Goal: Transaction & Acquisition: Book appointment/travel/reservation

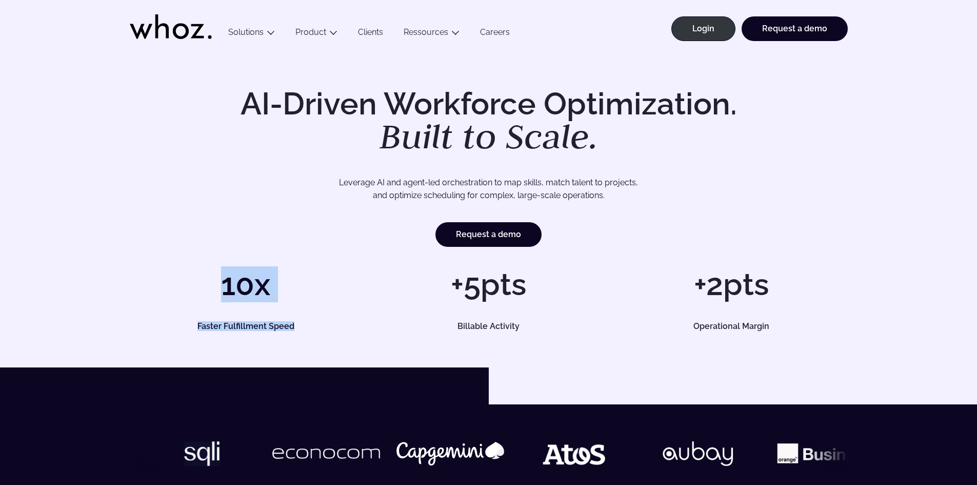
drag, startPoint x: 232, startPoint y: 297, endPoint x: 309, endPoint y: 318, distance: 79.3
click at [304, 317] on div "10x Faster Fulfillment Speed" at bounding box center [246, 299] width 232 height 61
click at [410, 313] on div "+5pts Billable Activity" at bounding box center [488, 299] width 232 height 61
drag, startPoint x: 469, startPoint y: 293, endPoint x: 488, endPoint y: 301, distance: 19.8
click at [488, 300] on h1 "+5pts" at bounding box center [488, 284] width 232 height 31
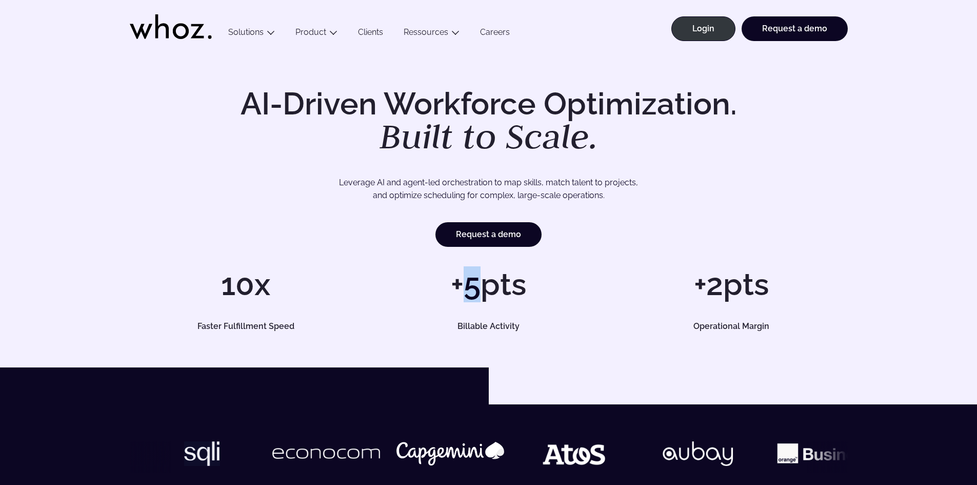
click at [488, 300] on h1 "+5pts" at bounding box center [488, 284] width 232 height 31
drag, startPoint x: 463, startPoint y: 324, endPoint x: 504, endPoint y: 324, distance: 41.6
click at [504, 324] on h5 "Billable Activity" at bounding box center [488, 326] width 209 height 8
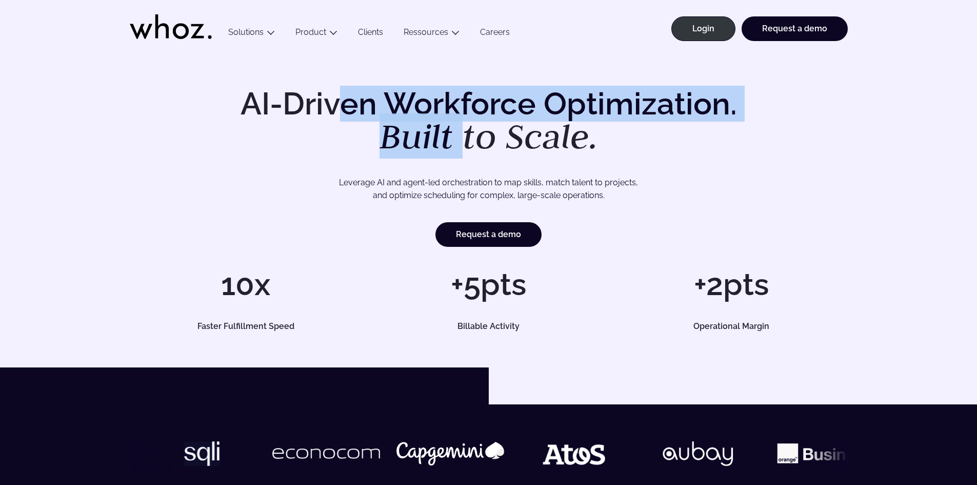
drag, startPoint x: 368, startPoint y: 107, endPoint x: 463, endPoint y: 128, distance: 97.2
click at [463, 128] on h1 "AI-Driven Workforce Optimization. Built to Scale." at bounding box center [488, 121] width 525 height 66
click at [463, 128] on em "Built to Scale." at bounding box center [489, 135] width 219 height 45
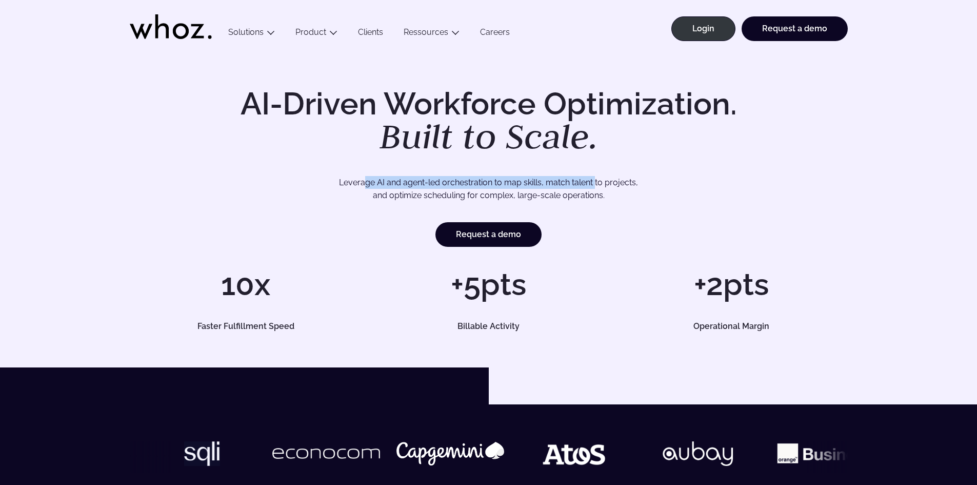
drag, startPoint x: 396, startPoint y: 186, endPoint x: 594, endPoint y: 188, distance: 198.6
click at [596, 187] on p "Leverage AI and agent-led orchestration to map skills, match talent to projects…" at bounding box center [489, 189] width 646 height 26
click at [594, 188] on p "Leverage AI and agent-led orchestration to map skills, match talent to projects…" at bounding box center [489, 189] width 646 height 26
drag, startPoint x: 416, startPoint y: 192, endPoint x: 554, endPoint y: 197, distance: 138.6
click at [554, 197] on p "Leverage AI and agent-led orchestration to map skills, match talent to projects…" at bounding box center [489, 189] width 646 height 26
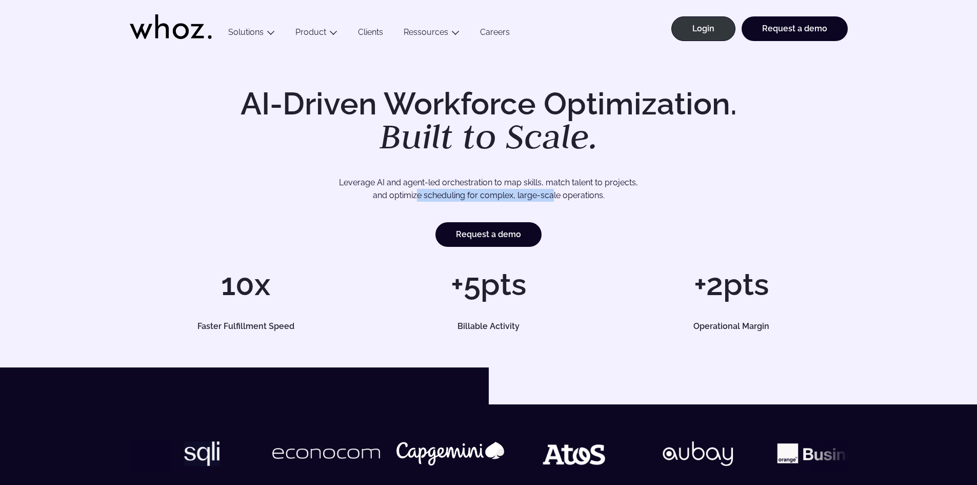
click at [554, 197] on p "Leverage AI and agent-led orchestration to map skills, match talent to projects…" at bounding box center [489, 189] width 646 height 26
drag, startPoint x: 729, startPoint y: 280, endPoint x: 748, endPoint y: 308, distance: 33.9
click at [748, 308] on div "+2pts Operational Margin" at bounding box center [731, 299] width 232 height 61
drag, startPoint x: 230, startPoint y: 281, endPoint x: 244, endPoint y: 317, distance: 37.8
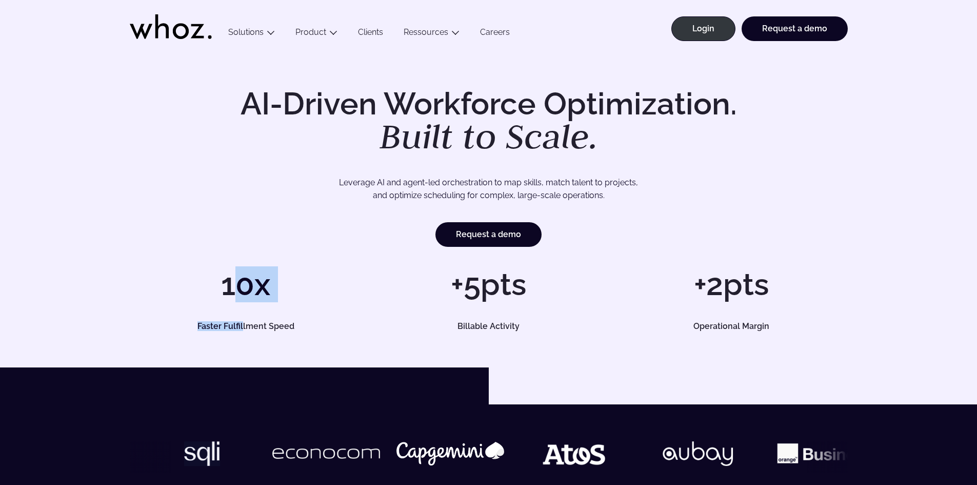
click at [244, 317] on div "10x Faster Fulfillment Speed" at bounding box center [246, 299] width 232 height 61
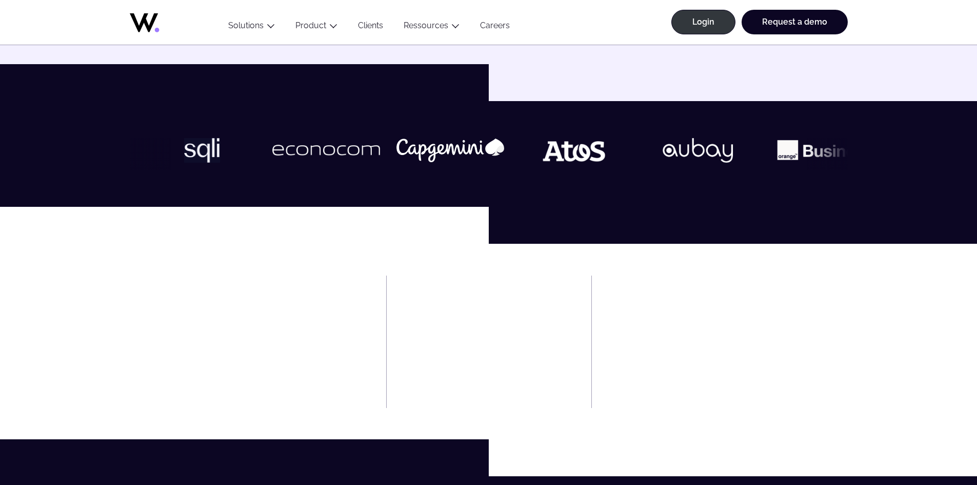
scroll to position [308, 0]
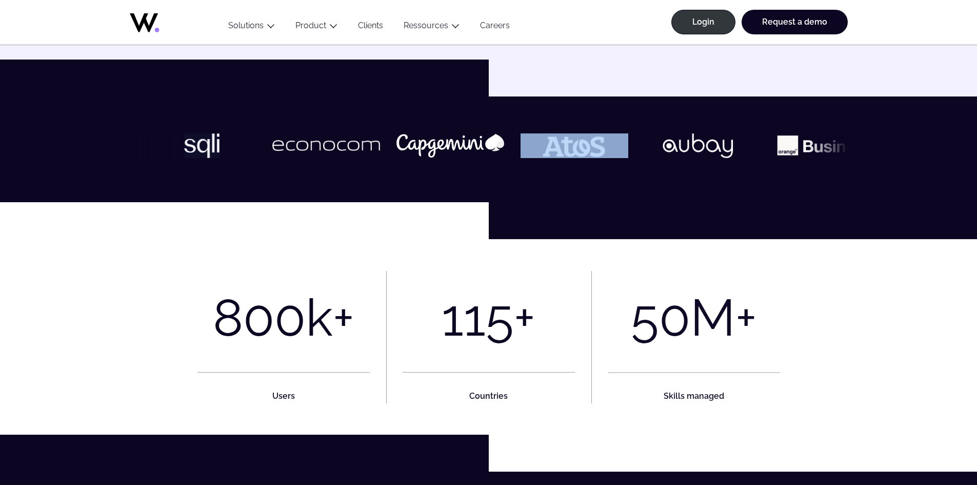
drag, startPoint x: 530, startPoint y: 147, endPoint x: 310, endPoint y: 144, distance: 219.6
click at [310, 144] on div at bounding box center [489, 149] width 718 height 32
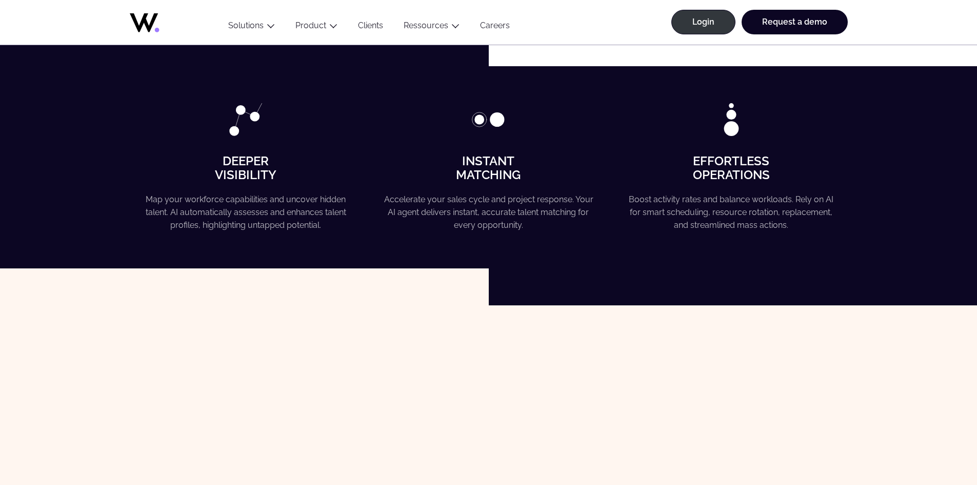
scroll to position [718, 0]
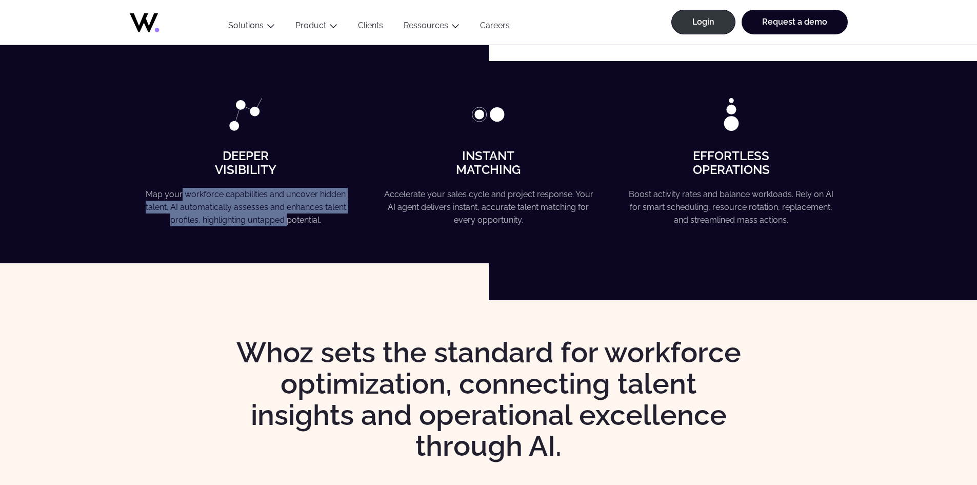
drag, startPoint x: 184, startPoint y: 185, endPoint x: 288, endPoint y: 215, distance: 109.0
click at [288, 215] on div "Deeper Visibility Map your workforce capabilities and uncover hidden talent. AI…" at bounding box center [246, 162] width 232 height 128
click at [288, 215] on p "Map your workforce capabilities and uncover hidden talent. AI automatically ass…" at bounding box center [245, 207] width 209 height 39
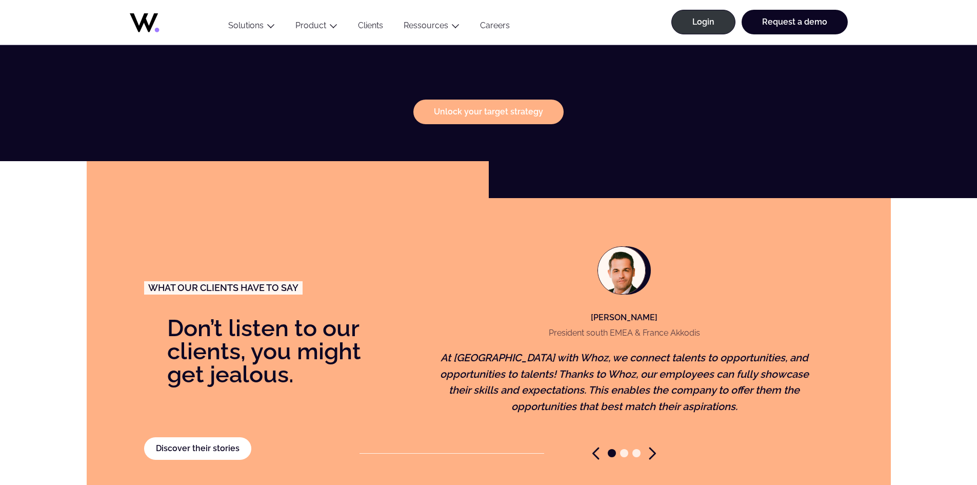
scroll to position [2155, 0]
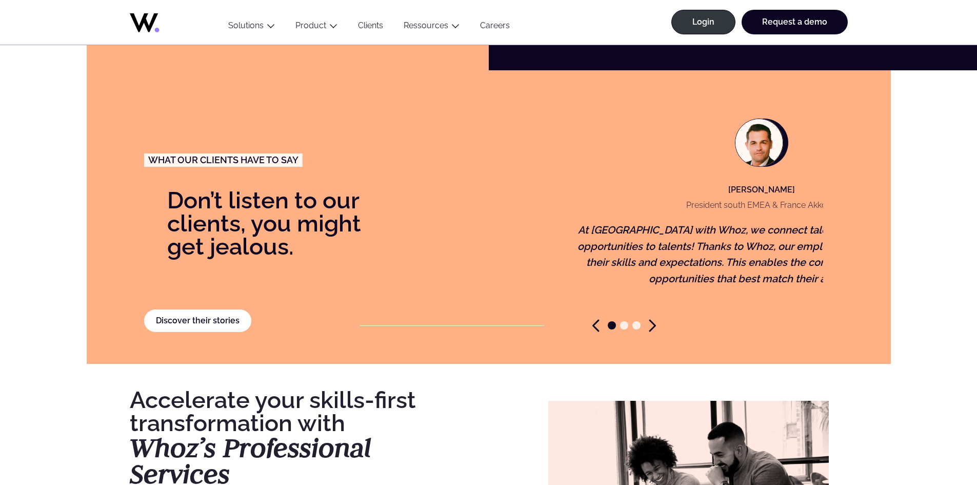
click at [603, 239] on p "At [GEOGRAPHIC_DATA] with Whoz, we connect talents to opportunities, and opport…" at bounding box center [761, 254] width 397 height 65
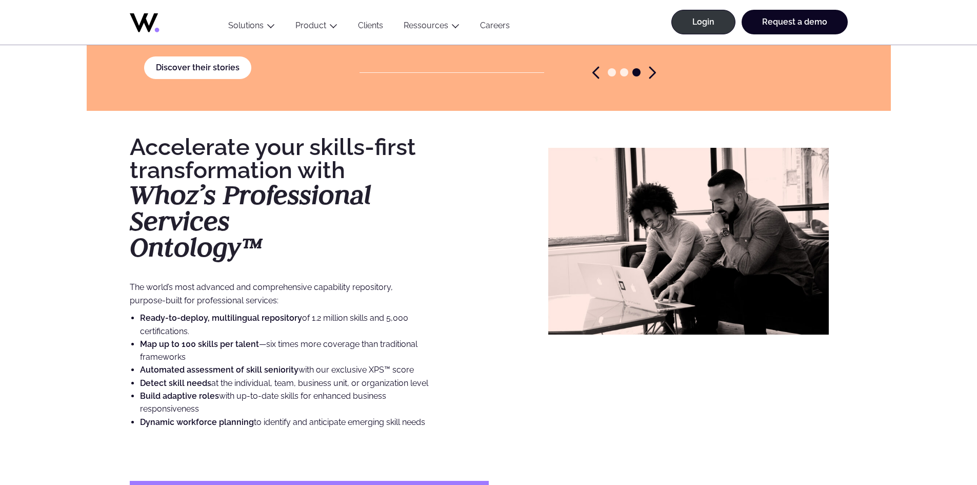
scroll to position [2411, 0]
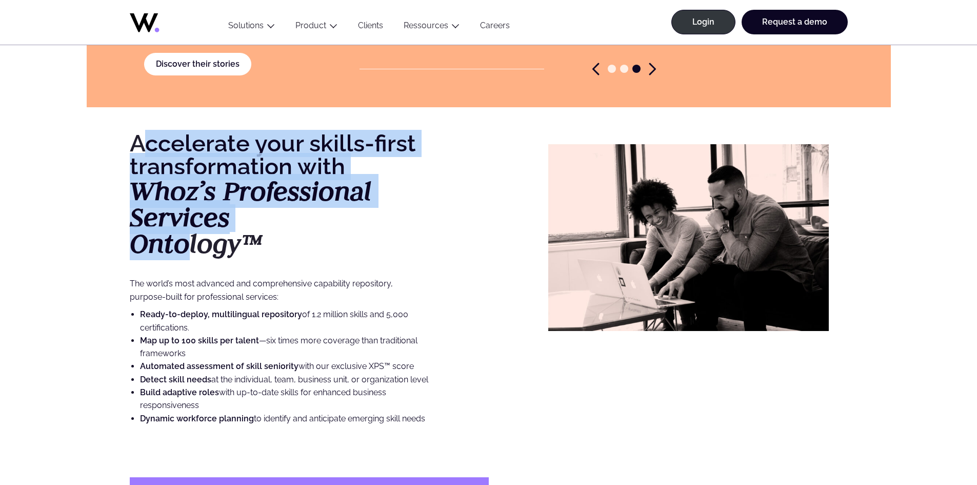
drag, startPoint x: 145, startPoint y: 124, endPoint x: 185, endPoint y: 226, distance: 109.7
click at [185, 226] on h3 "Accelerate your skills-first transformation with Whoz’s Professional Services O…" at bounding box center [279, 194] width 299 height 125
click at [185, 228] on strong "Ontology™" at bounding box center [196, 243] width 133 height 34
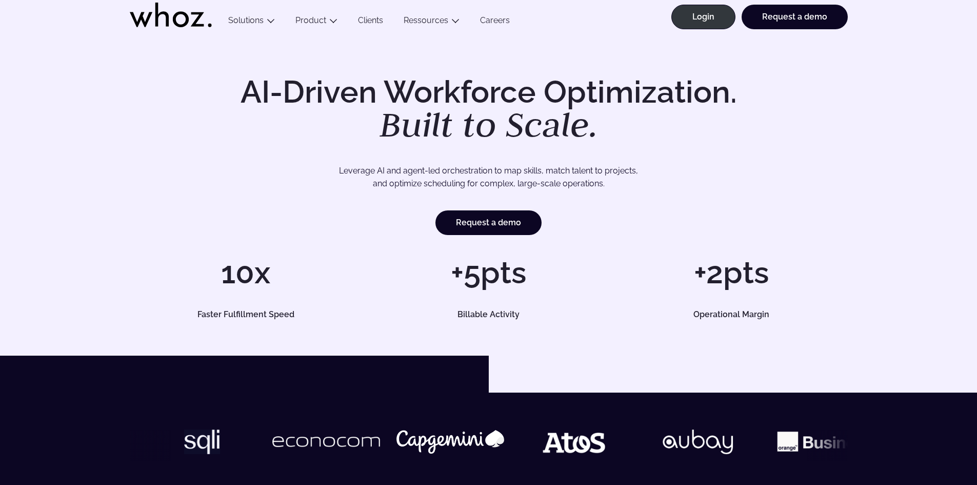
scroll to position [0, 0]
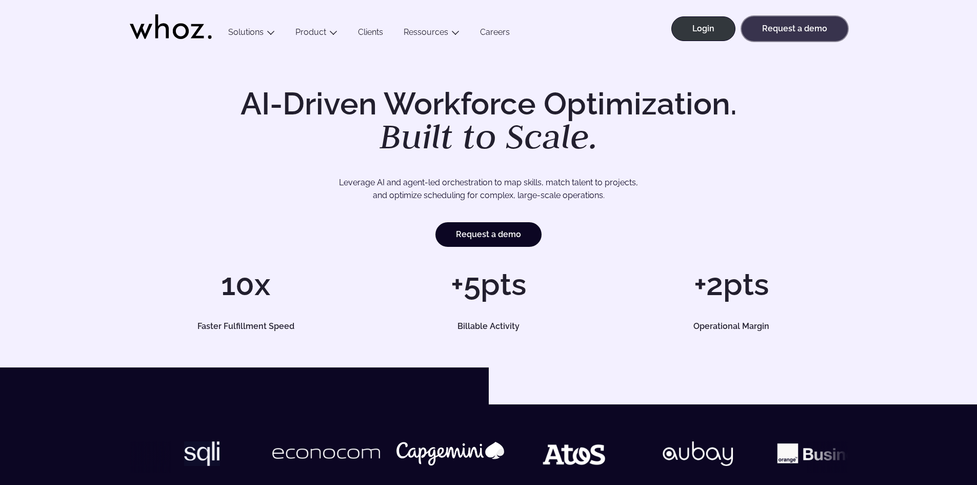
click at [780, 16] on link "Request a demo" at bounding box center [795, 28] width 106 height 25
click at [497, 32] on link "Careers" at bounding box center [495, 34] width 50 height 14
